Goal: Task Accomplishment & Management: Complete application form

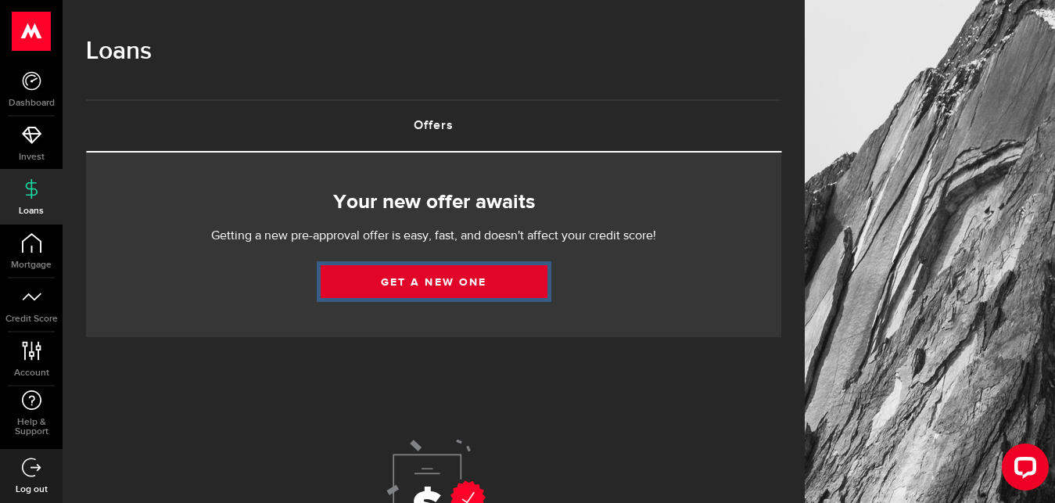
click at [451, 286] on link "Get a new one" at bounding box center [434, 281] width 227 height 33
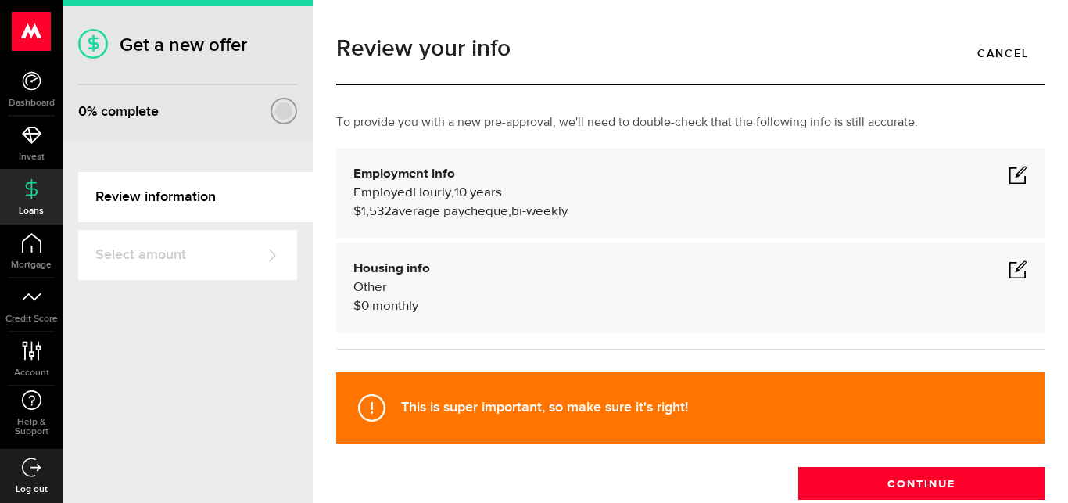
click at [1009, 170] on span at bounding box center [1018, 174] width 19 height 19
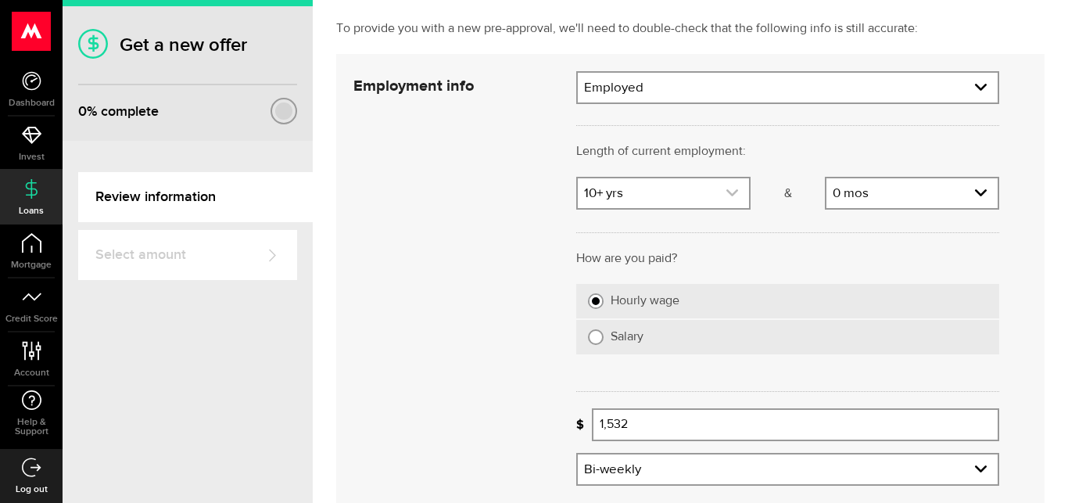
scroll to position [40, 0]
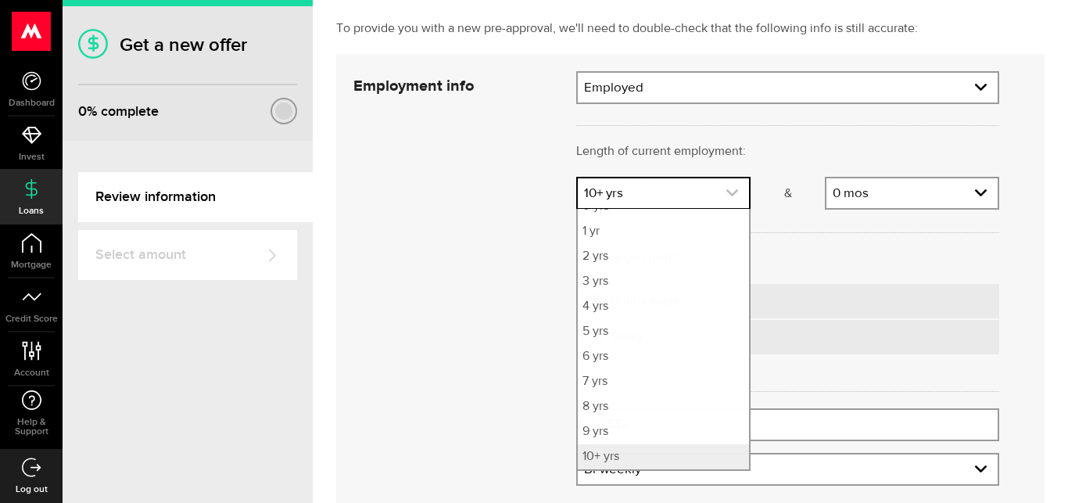
click at [726, 199] on icon "expand select" at bounding box center [732, 192] width 13 height 13
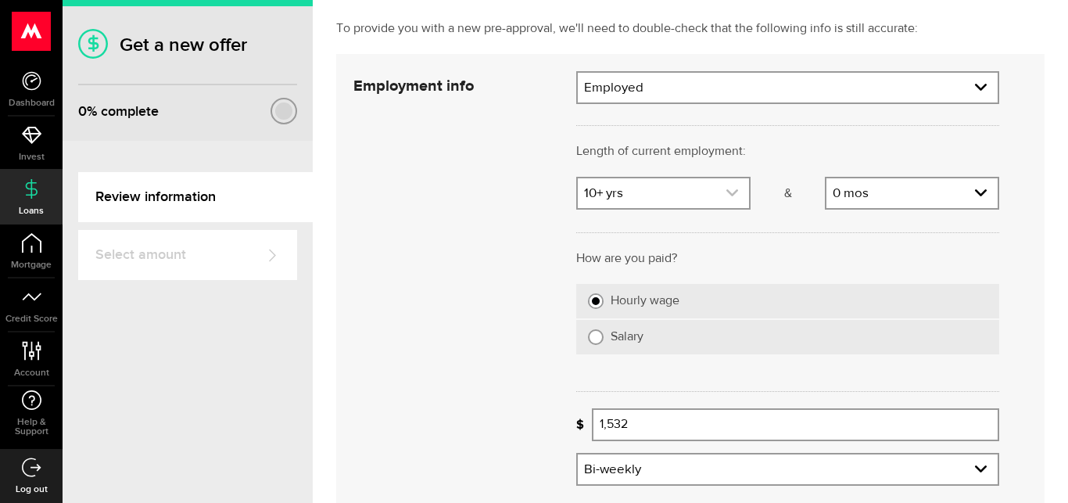
click at [726, 198] on icon "expand select" at bounding box center [732, 192] width 13 height 13
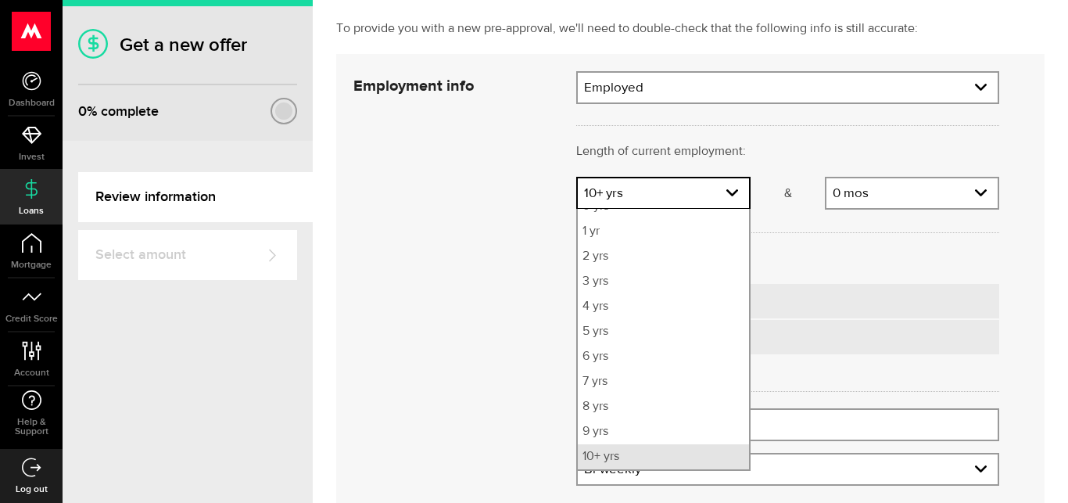
click at [617, 452] on li "10+ yrs" at bounding box center [663, 456] width 171 height 25
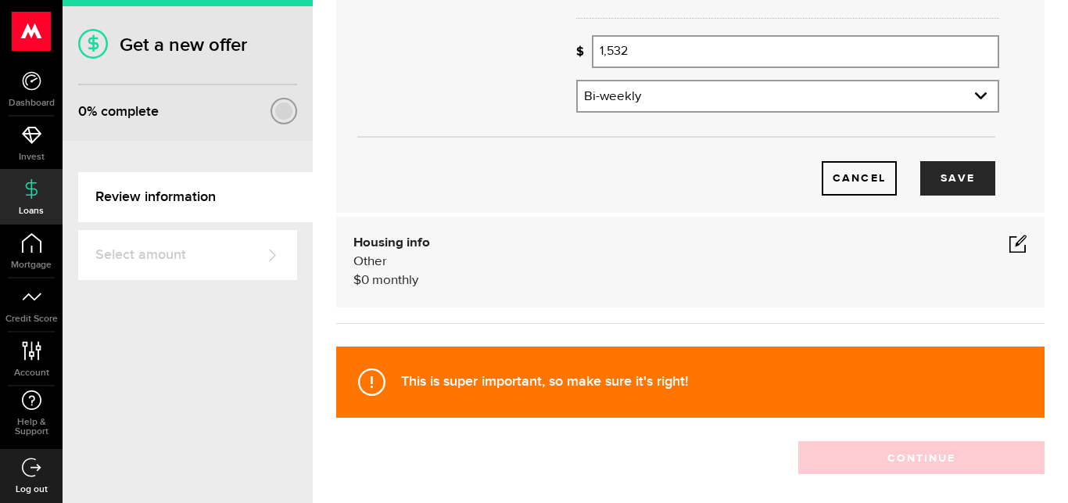
scroll to position [469, 0]
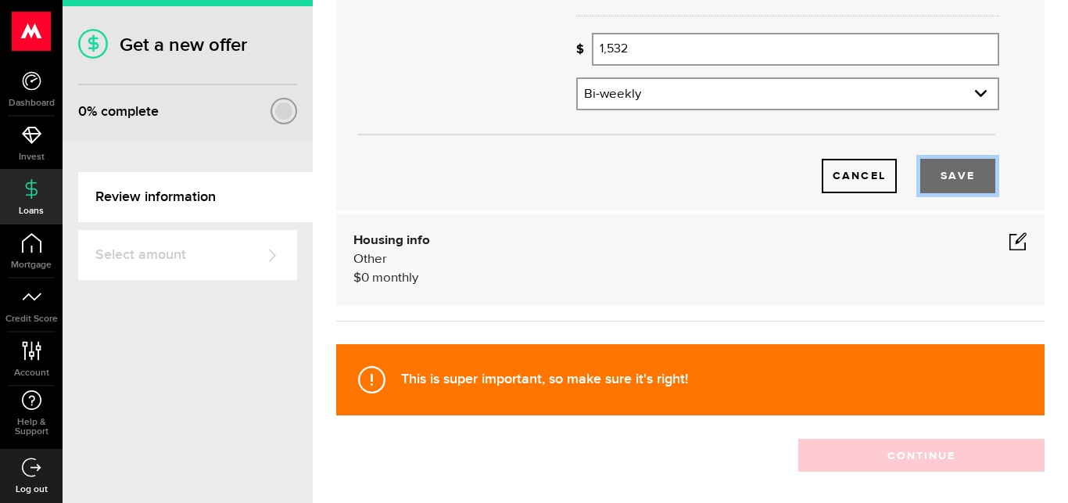
click at [938, 179] on button "Save" at bounding box center [958, 176] width 75 height 34
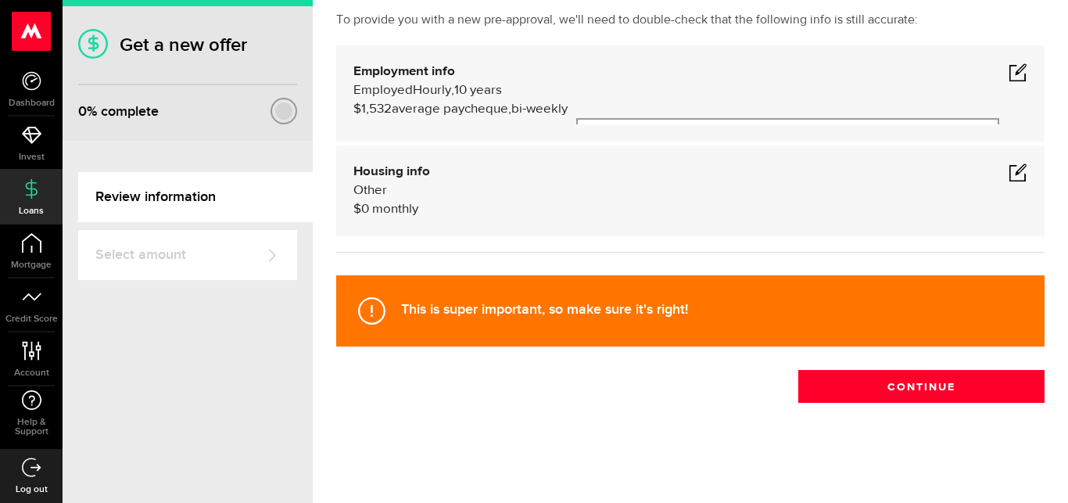
scroll to position [97, 0]
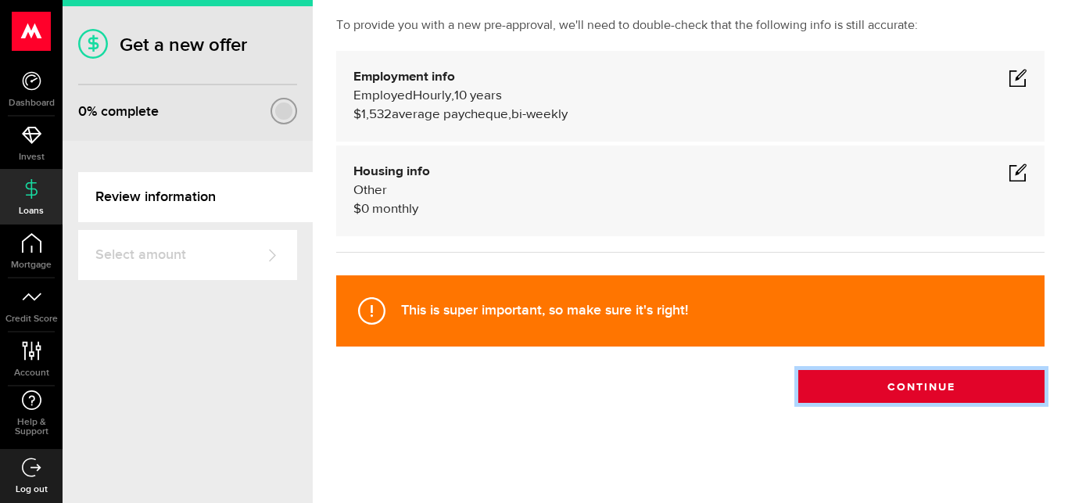
click at [882, 387] on button "Continue" at bounding box center [922, 386] width 246 height 33
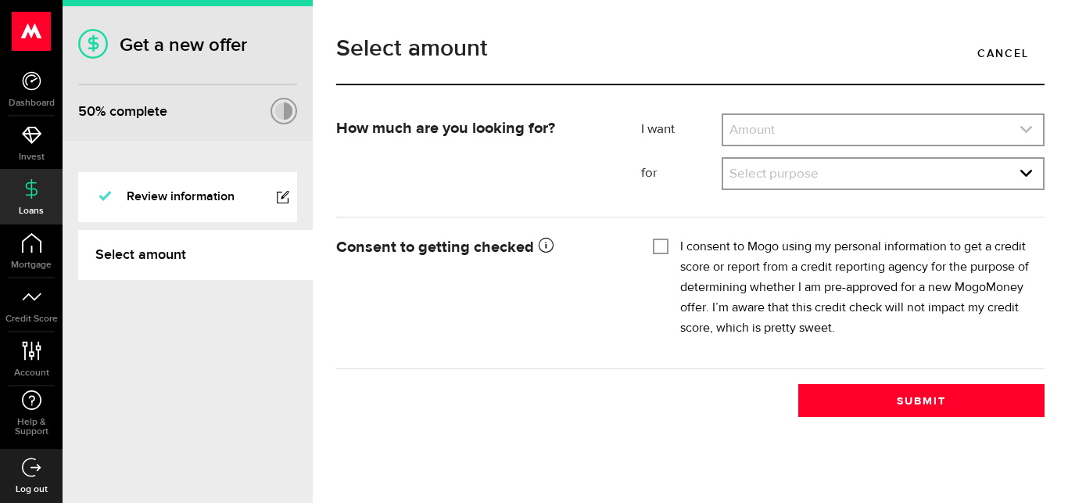
click at [1022, 128] on use "expand select" at bounding box center [1027, 129] width 12 height 7
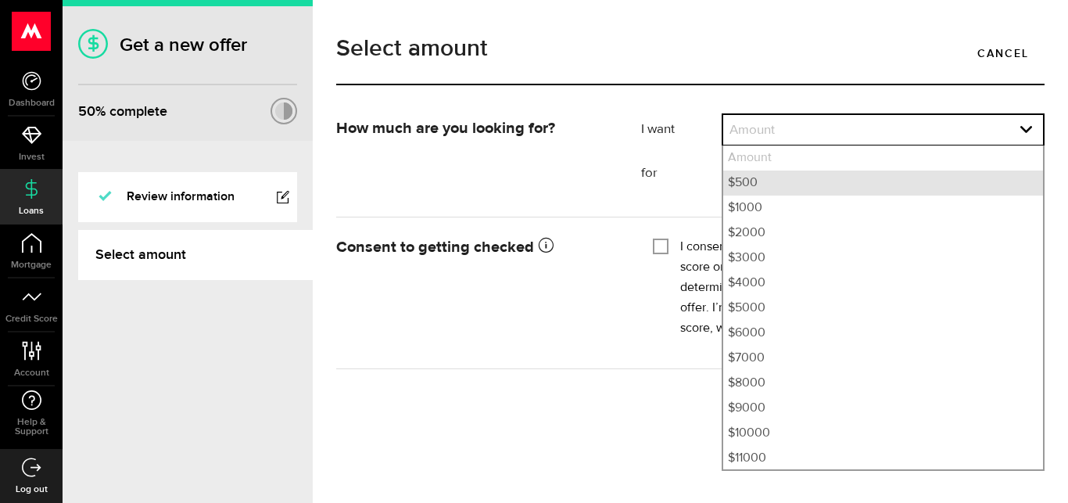
click at [852, 190] on li "$500" at bounding box center [884, 183] width 320 height 25
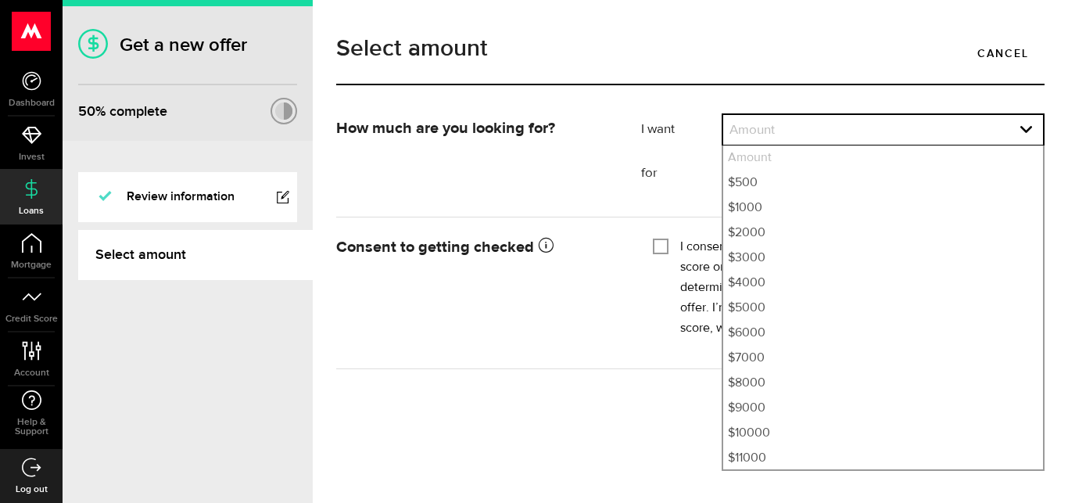
select select "500"
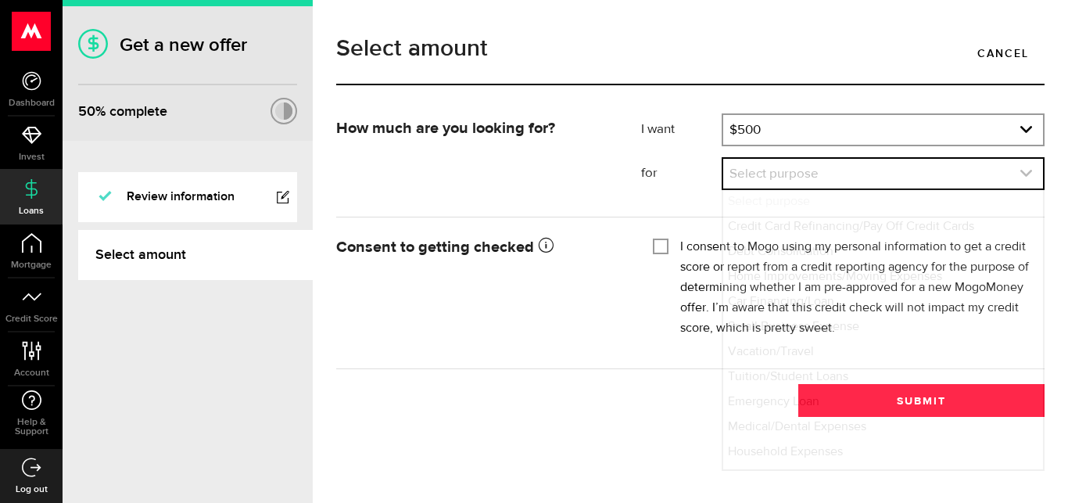
click at [1023, 169] on icon "expand select" at bounding box center [1026, 173] width 13 height 13
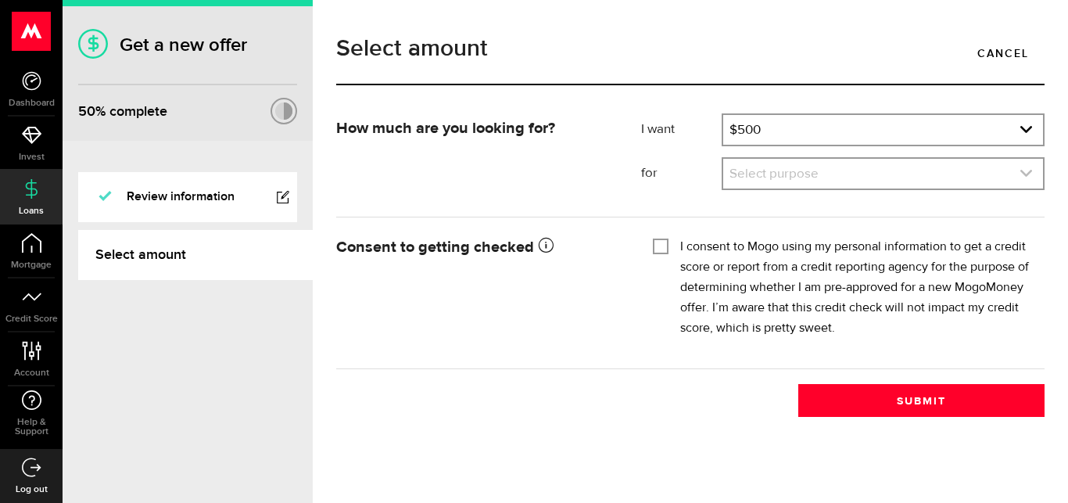
click at [1023, 169] on icon "expand select" at bounding box center [1026, 173] width 13 height 13
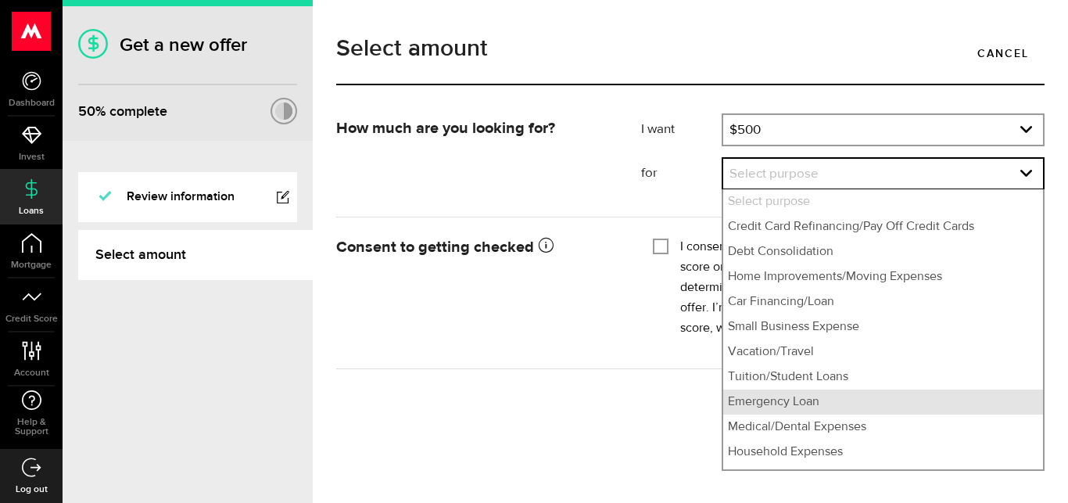
click at [862, 401] on li "Emergency Loan" at bounding box center [884, 402] width 320 height 25
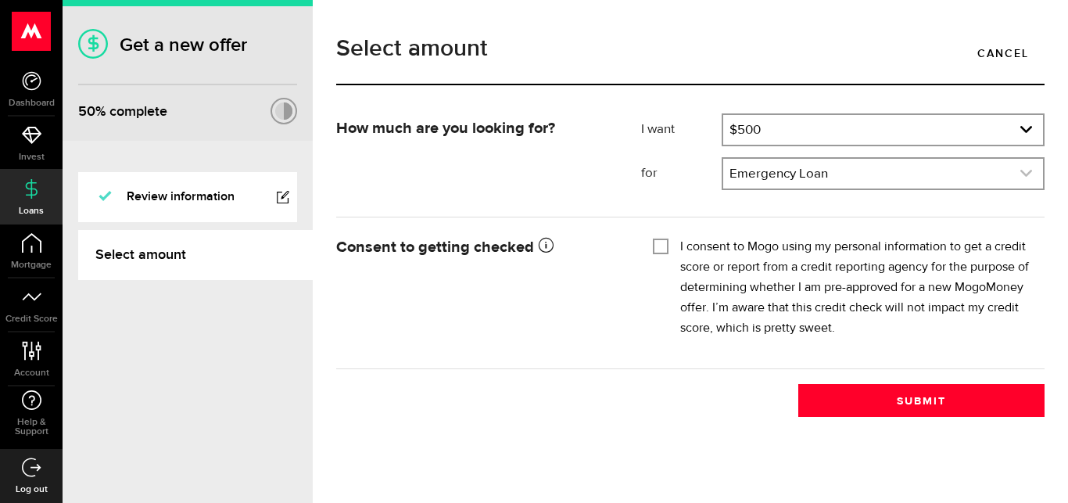
click at [1032, 177] on icon "expand select" at bounding box center [1026, 173] width 13 height 13
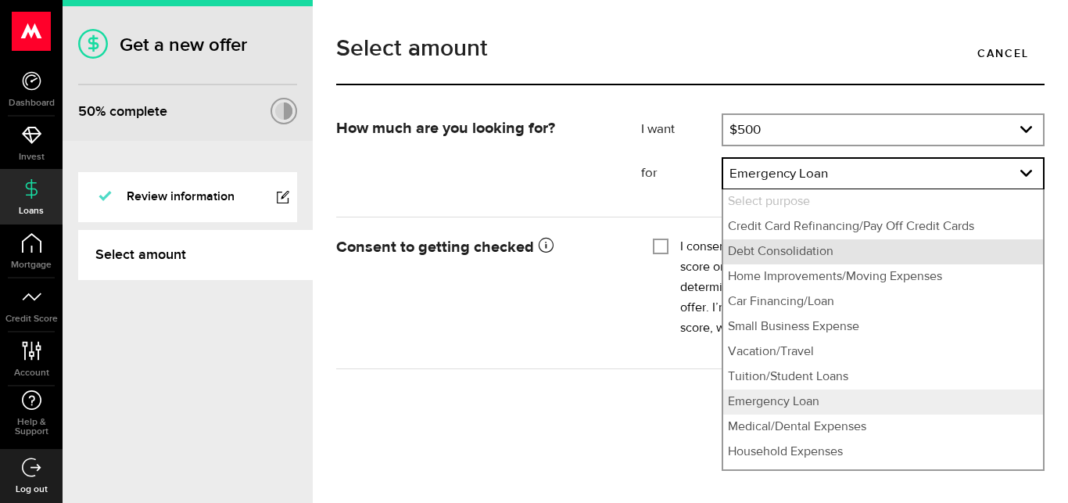
click at [803, 251] on li "Debt Consolidation" at bounding box center [884, 251] width 320 height 25
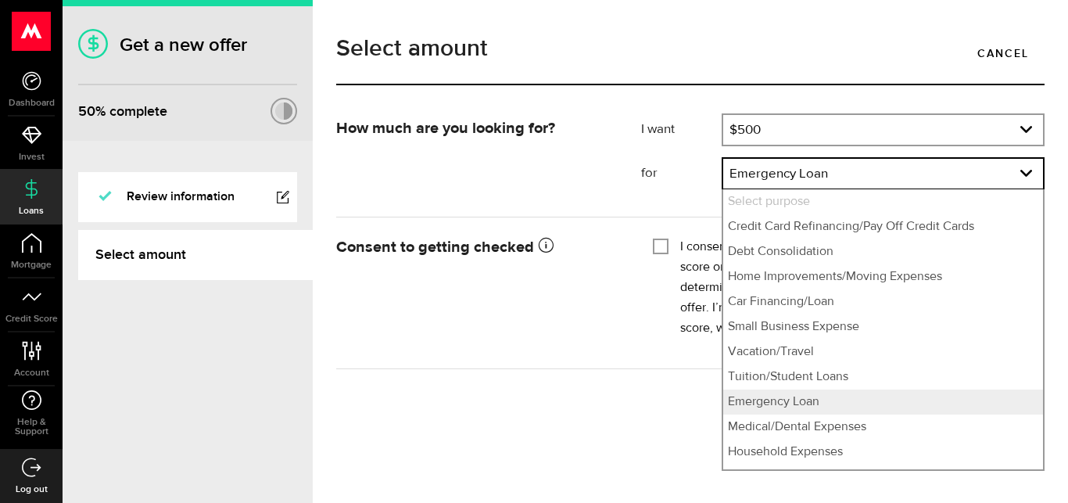
select select "Debt Consolidation"
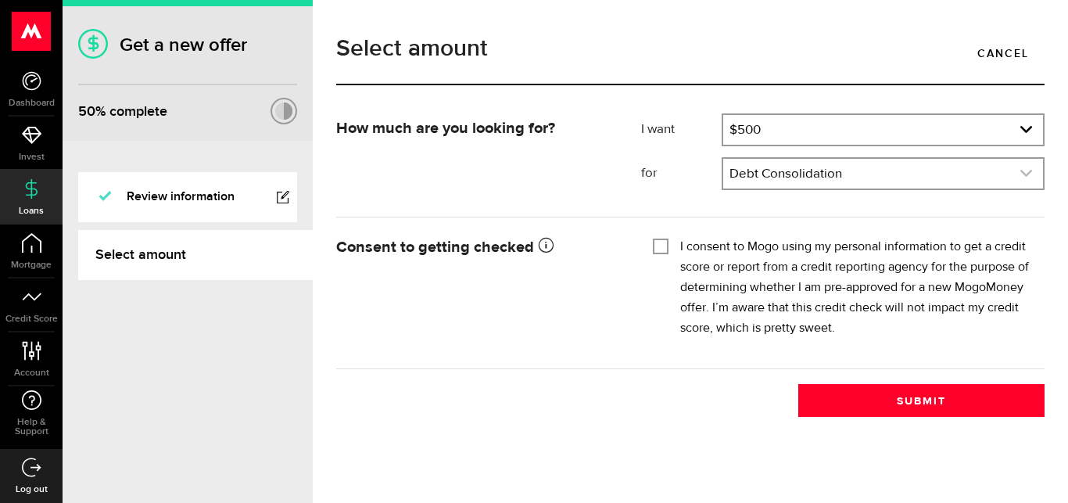
click at [1021, 176] on icon "expand select" at bounding box center [1026, 173] width 13 height 13
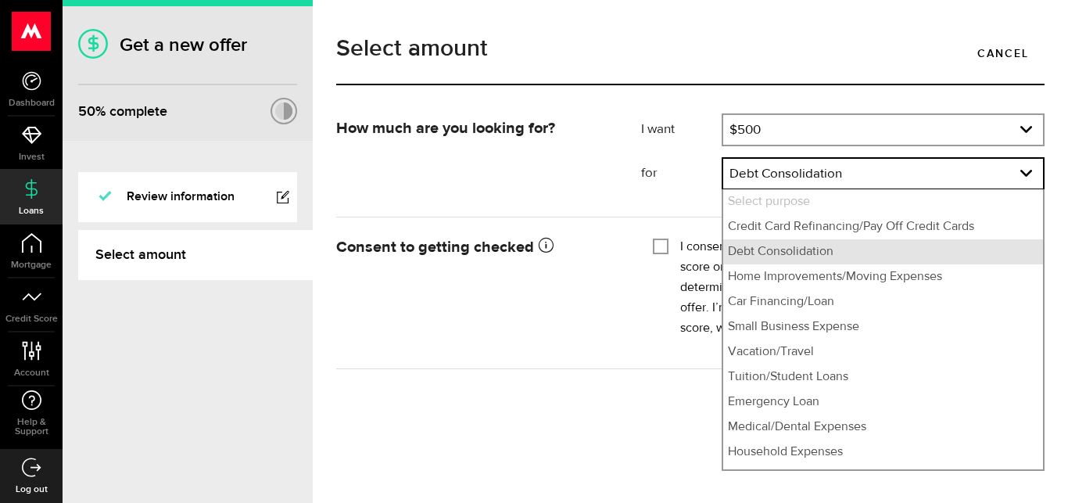
click at [846, 251] on li "Debt Consolidation" at bounding box center [884, 251] width 320 height 25
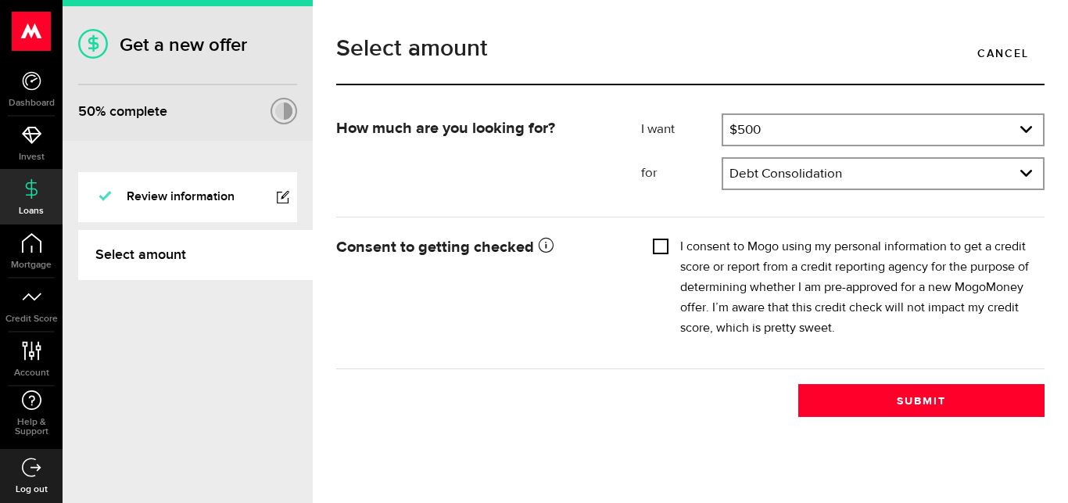
click at [663, 249] on input "I consent to Mogo using my personal information to get a credit score or report…" at bounding box center [661, 245] width 16 height 16
checkbox input "true"
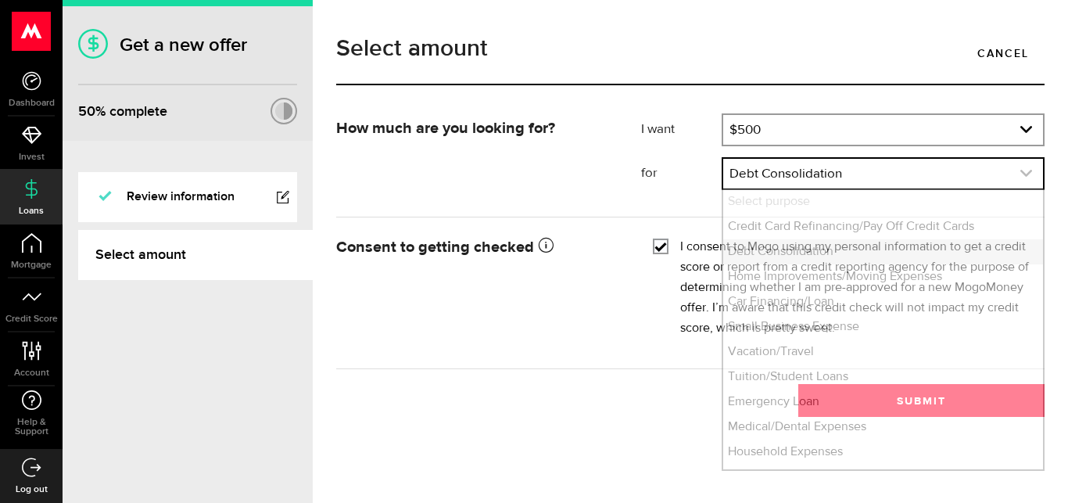
click at [1021, 176] on icon "expand select" at bounding box center [1026, 173] width 13 height 13
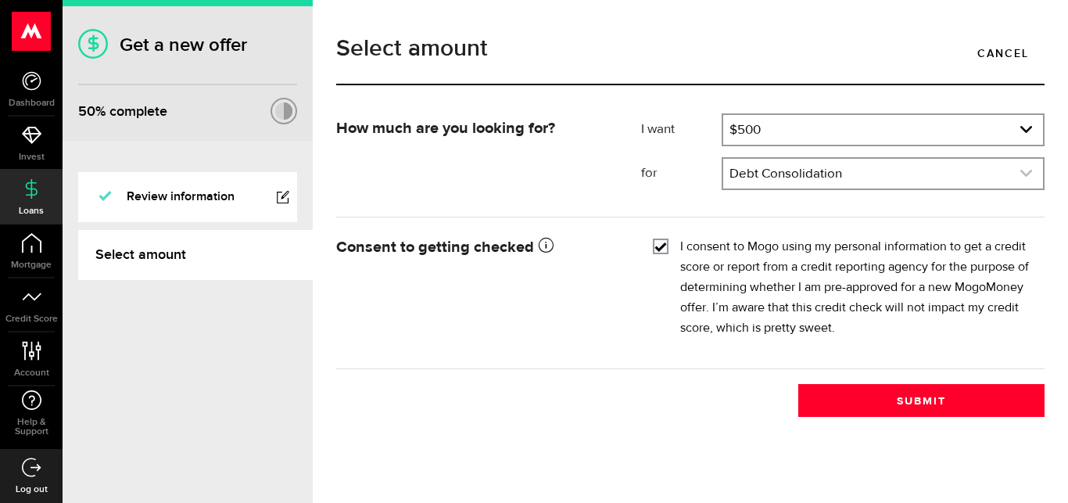
click at [1021, 176] on icon "expand select" at bounding box center [1026, 173] width 13 height 13
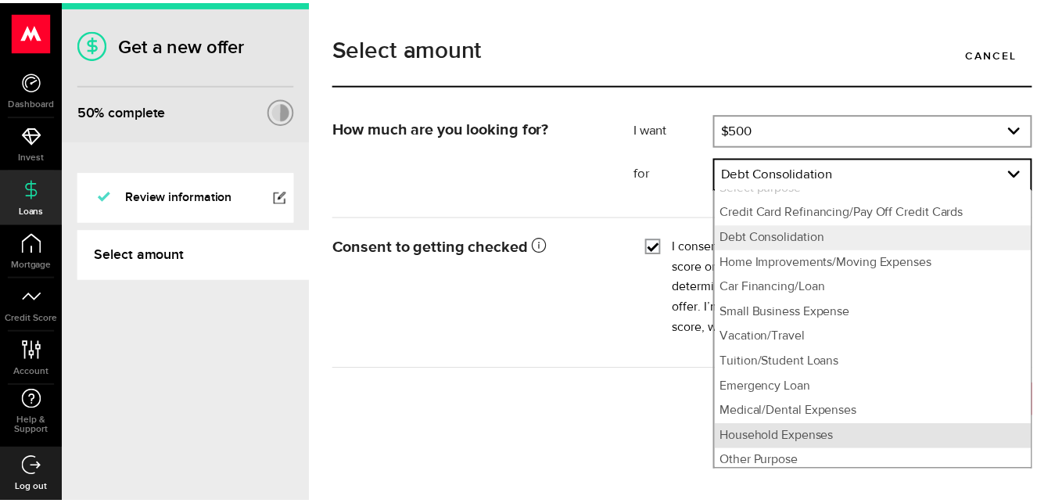
scroll to position [20, 0]
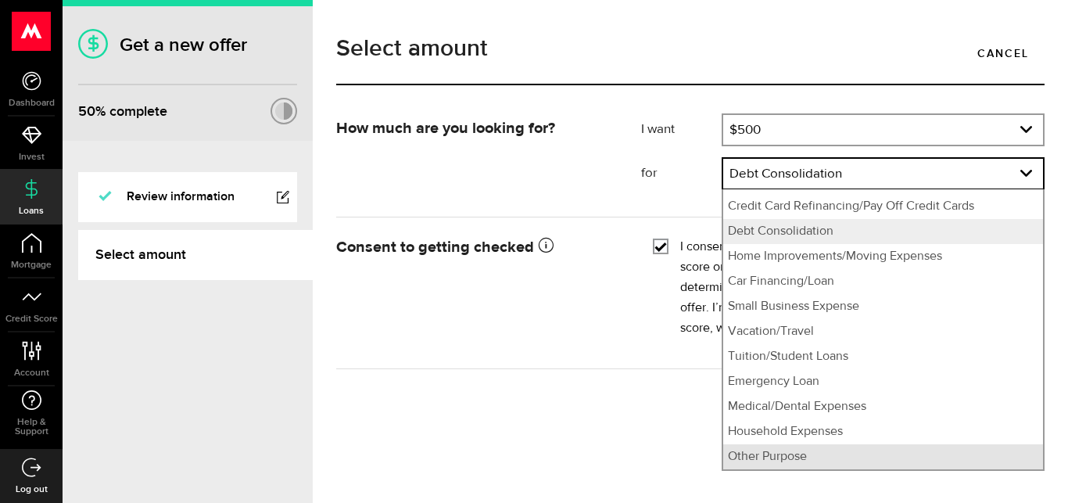
click at [822, 455] on li "Other Purpose" at bounding box center [884, 456] width 320 height 25
select select "Other Purpose"
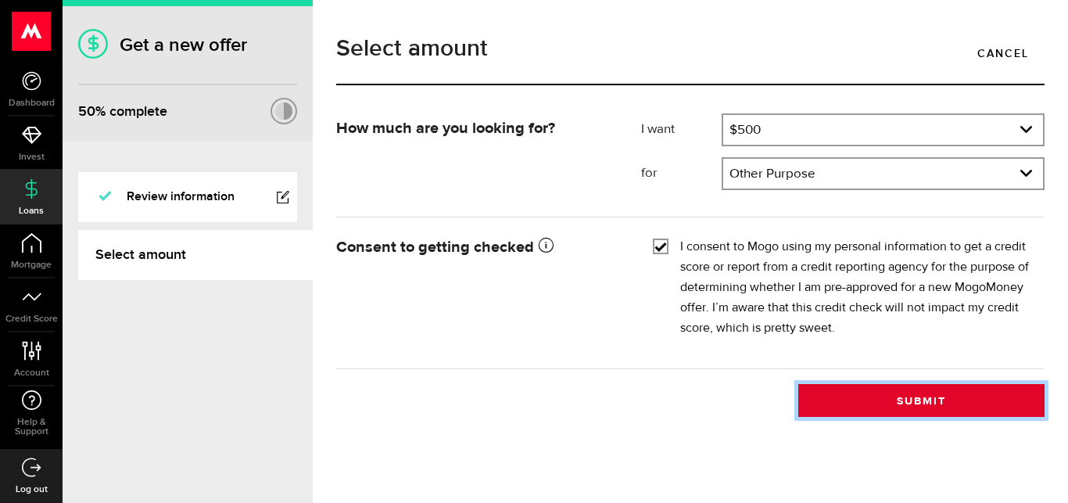
click at [926, 409] on button "Submit" at bounding box center [922, 400] width 246 height 33
